Goal: Task Accomplishment & Management: Manage account settings

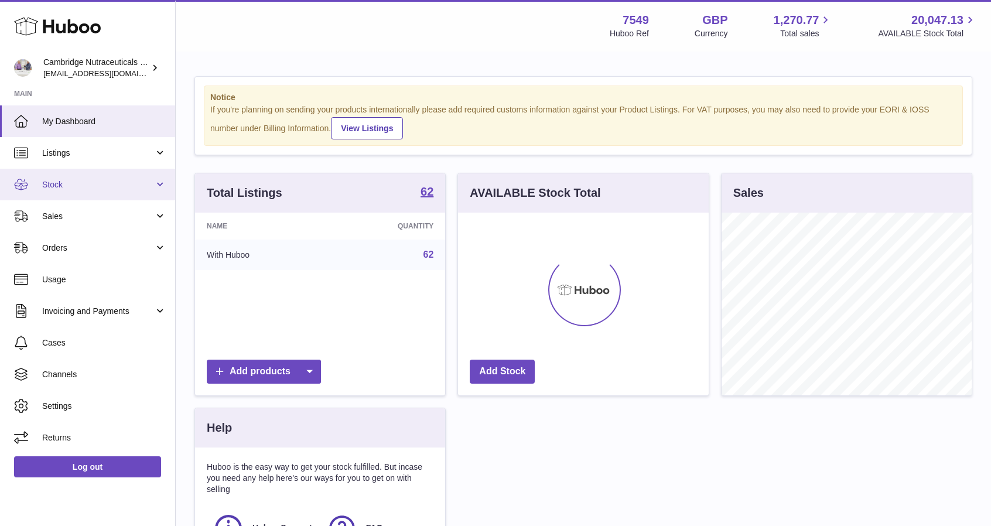
scroll to position [183, 251]
click at [74, 176] on link "Stock" at bounding box center [87, 185] width 175 height 32
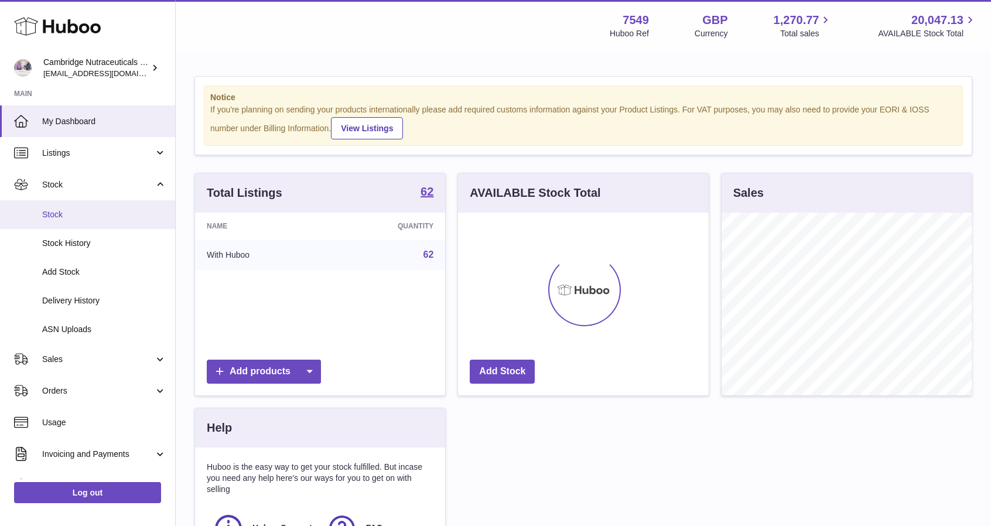
click at [56, 221] on link "Stock" at bounding box center [87, 214] width 175 height 29
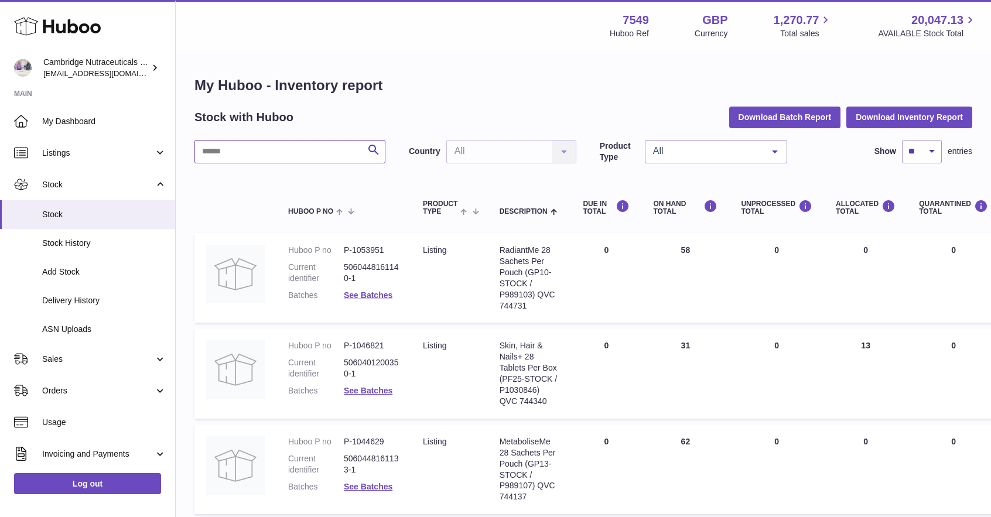
click at [252, 156] on input "text" at bounding box center [289, 151] width 191 height 23
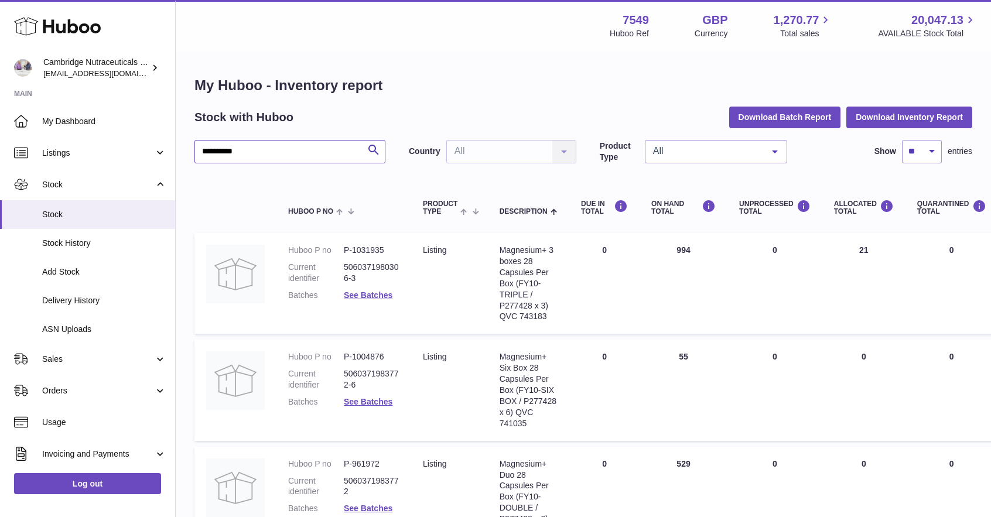
scroll to position [224, 0]
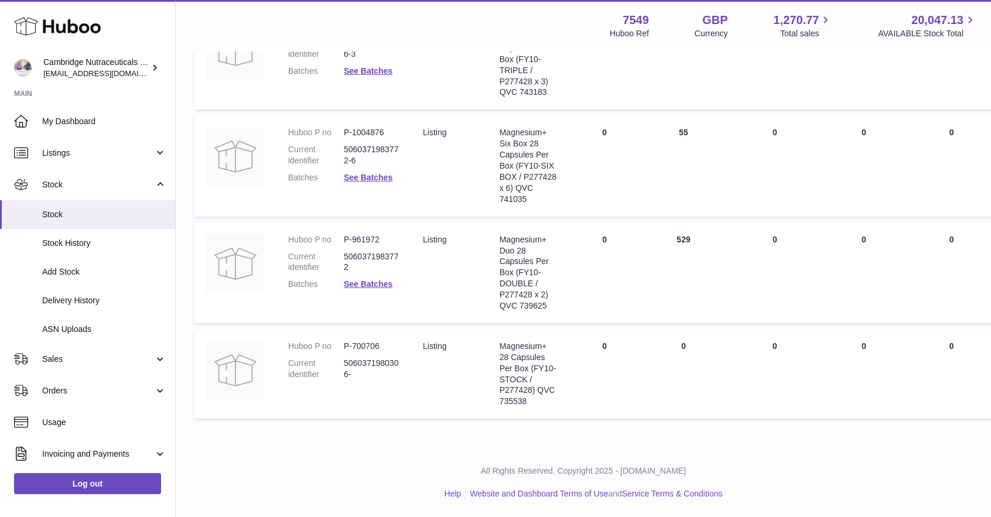
type input "**********"
click at [345, 374] on dd "5060371980306-" at bounding box center [372, 369] width 56 height 22
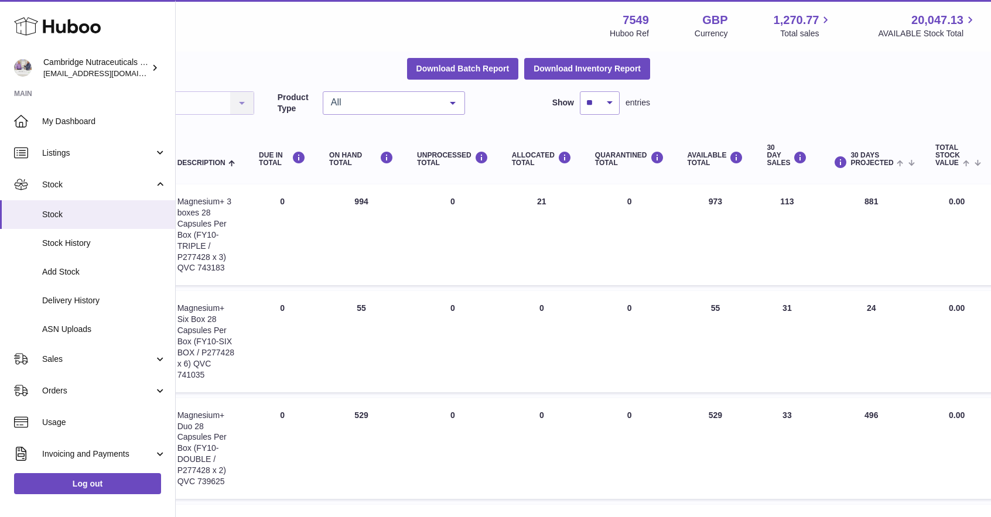
scroll to position [49, 0]
